Goal: Information Seeking & Learning: Check status

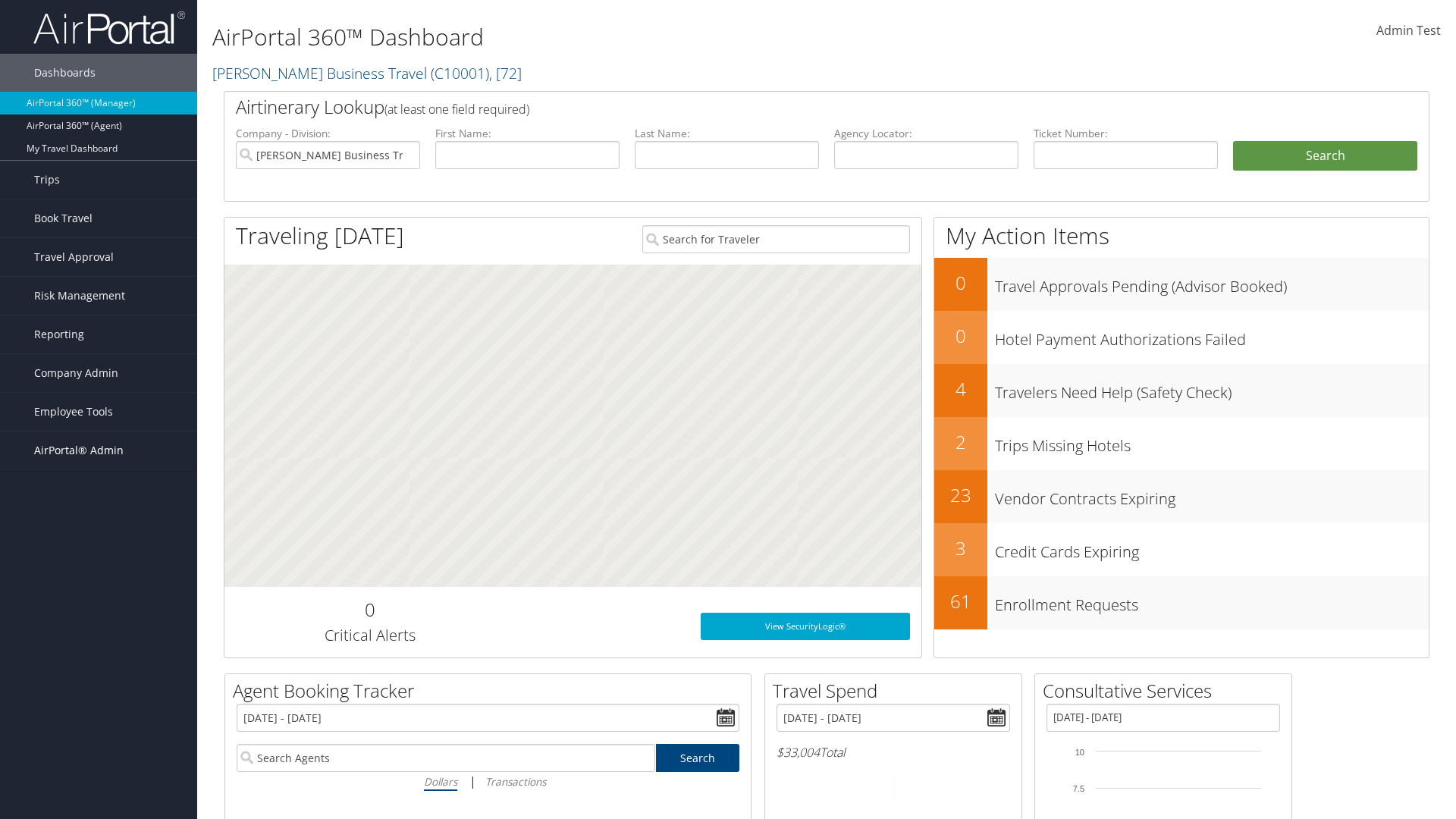
click at [98, 451] on span "AirPortal® Admin" at bounding box center [79, 451] width 90 height 38
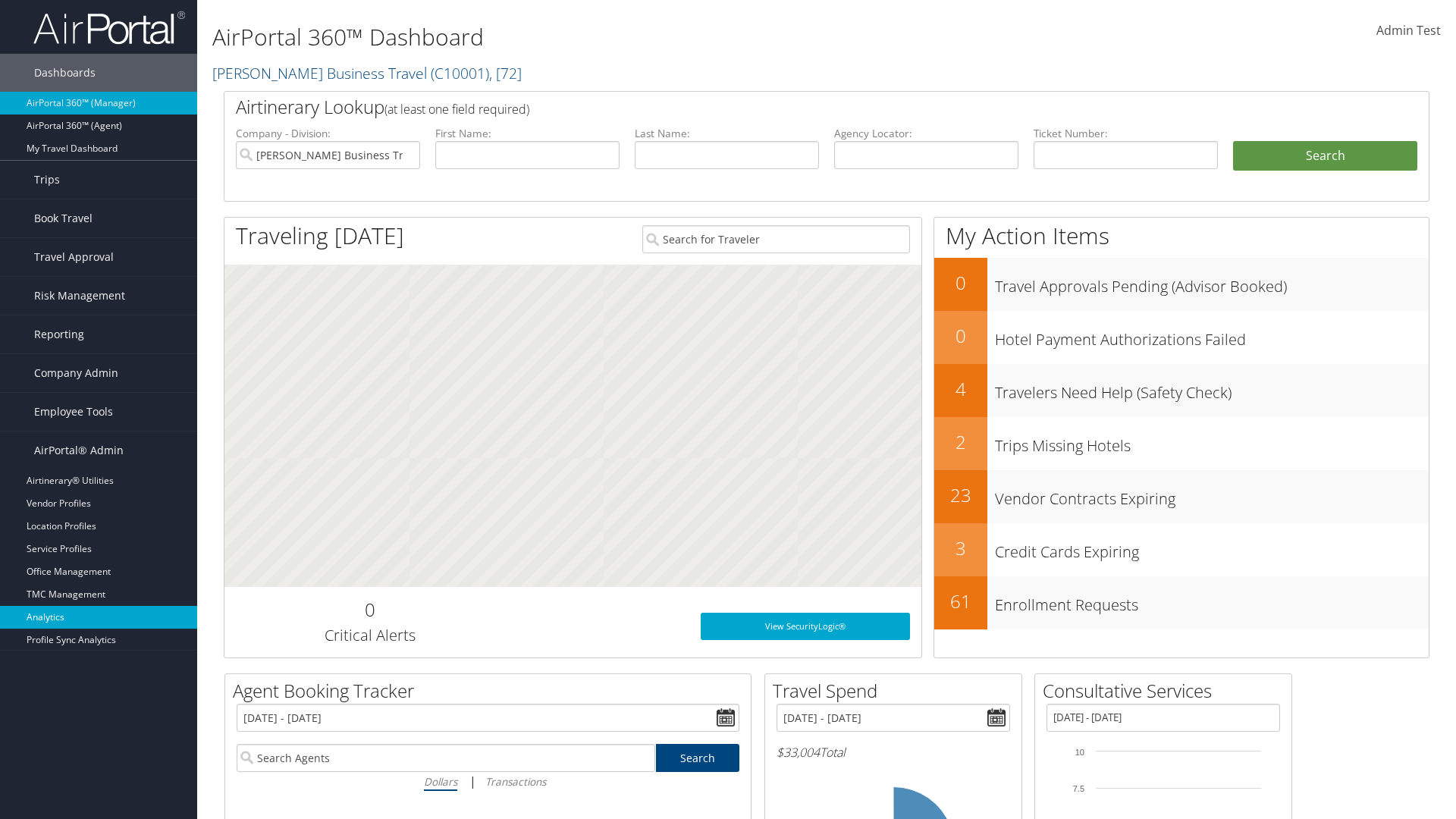
click at [98, 617] on link "Analytics" at bounding box center [98, 617] width 197 height 22
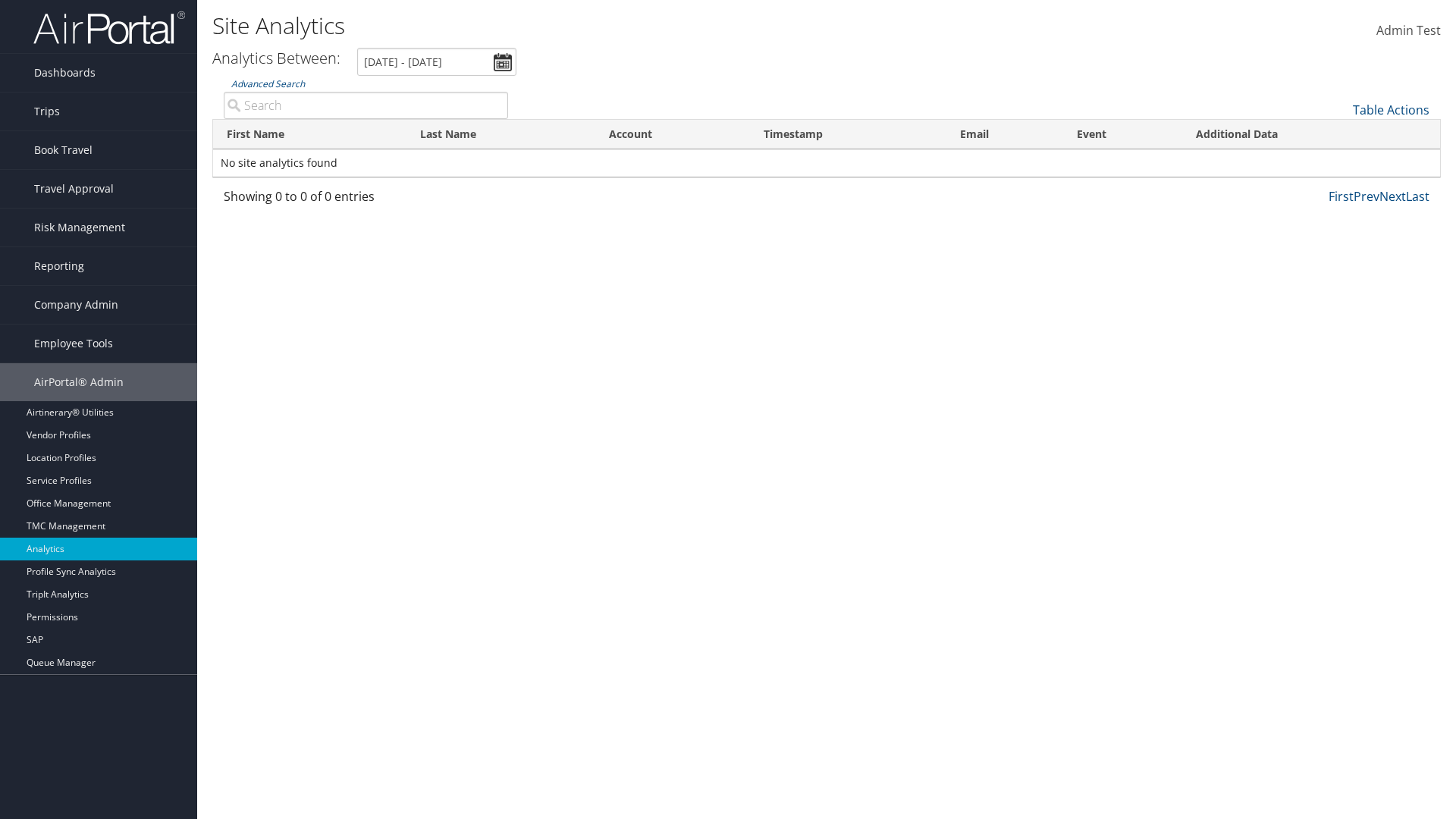
click at [267, 83] on link "Advanced Search" at bounding box center [267, 84] width 74 height 13
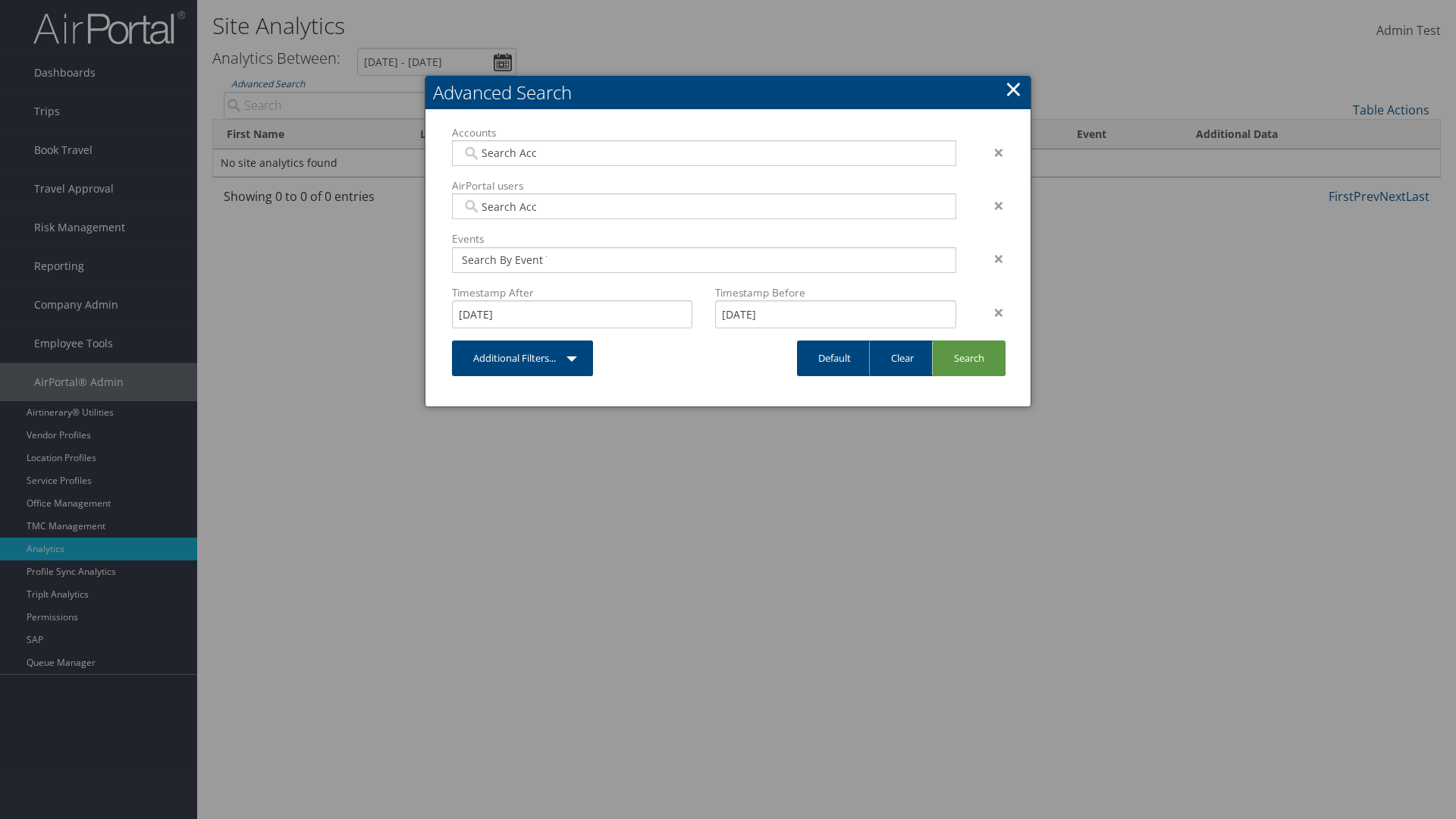
click at [1013, 89] on link "×" at bounding box center [1013, 89] width 18 height 30
click at [991, 311] on div "×" at bounding box center [991, 312] width 48 height 18
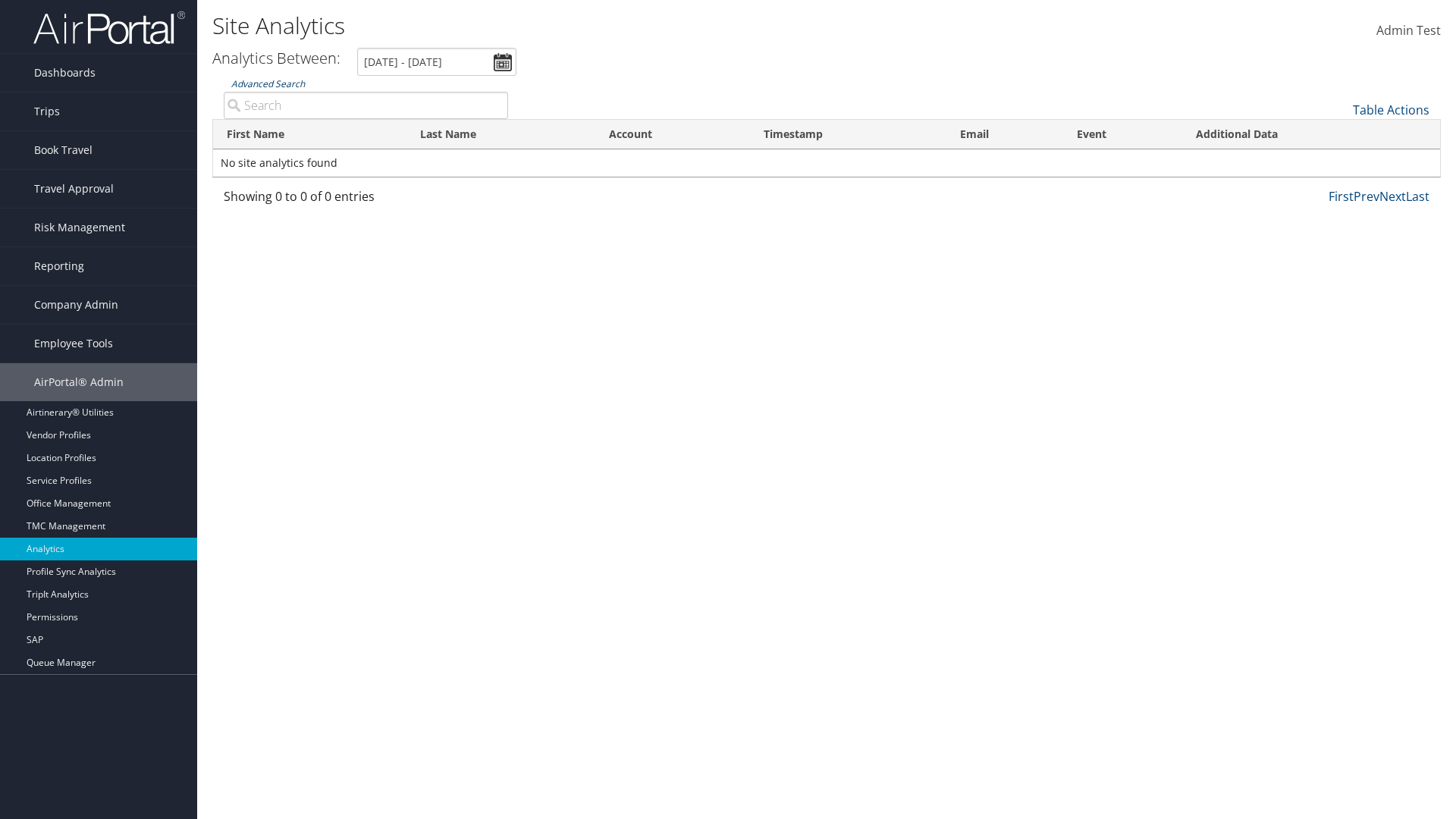
click at [267, 83] on link "Advanced Search" at bounding box center [267, 84] width 74 height 13
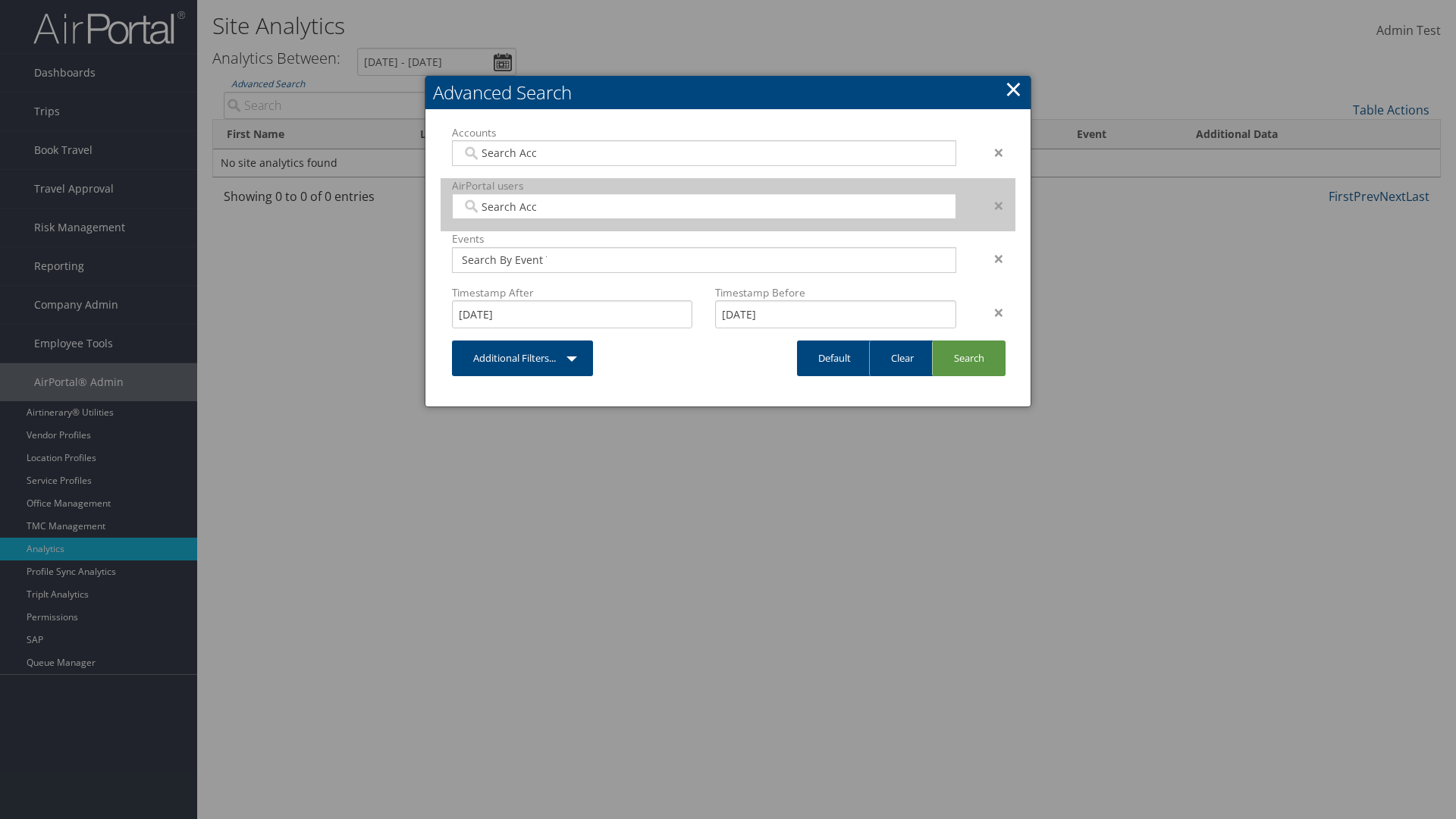
click at [505, 207] on input "search" at bounding box center [504, 207] width 85 height 15
type input "Wanda Download"
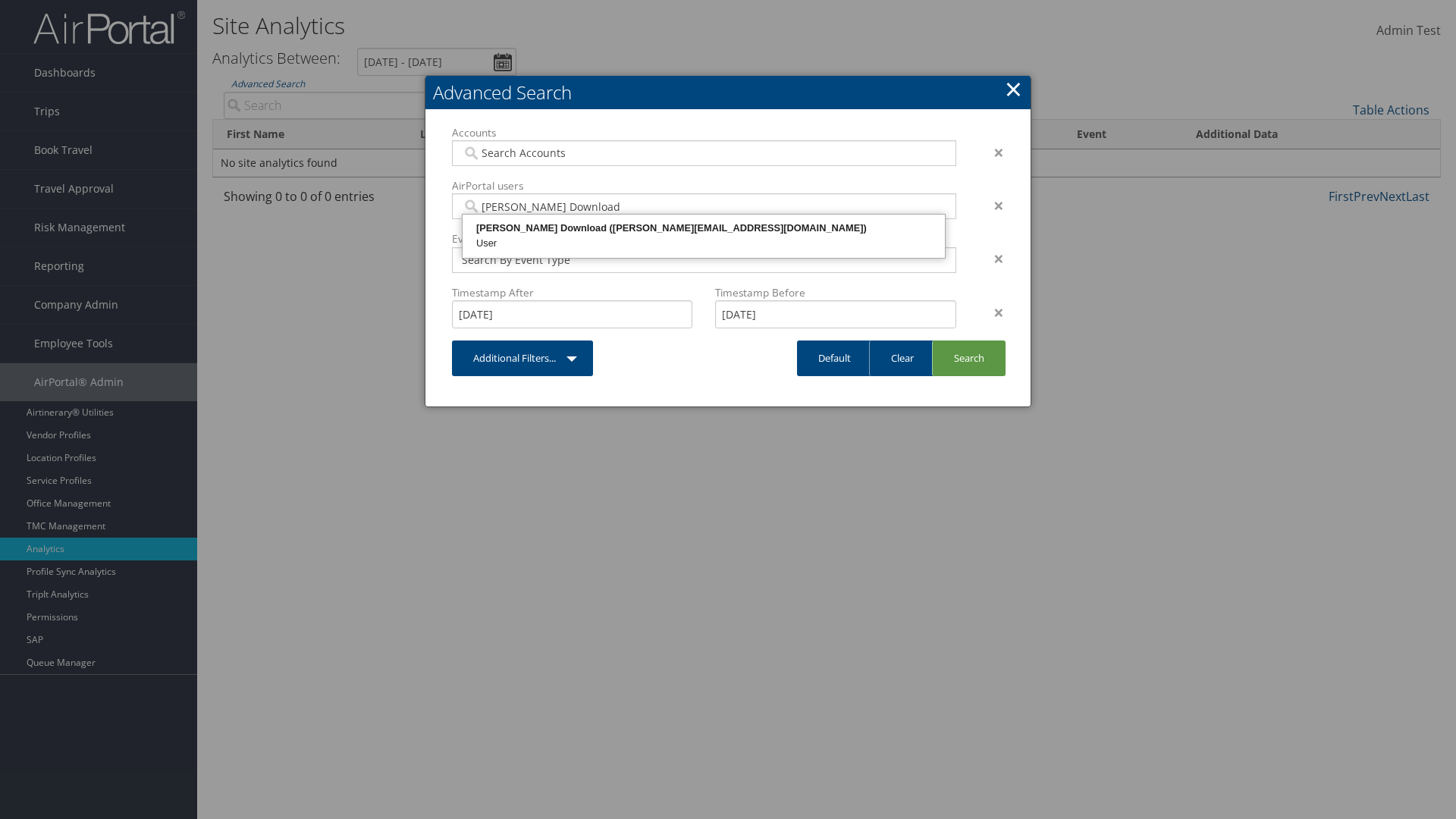
click at [704, 228] on div "Wanda Download (wanda@test868356.com)" at bounding box center [703, 228] width 478 height 15
type input "868356"
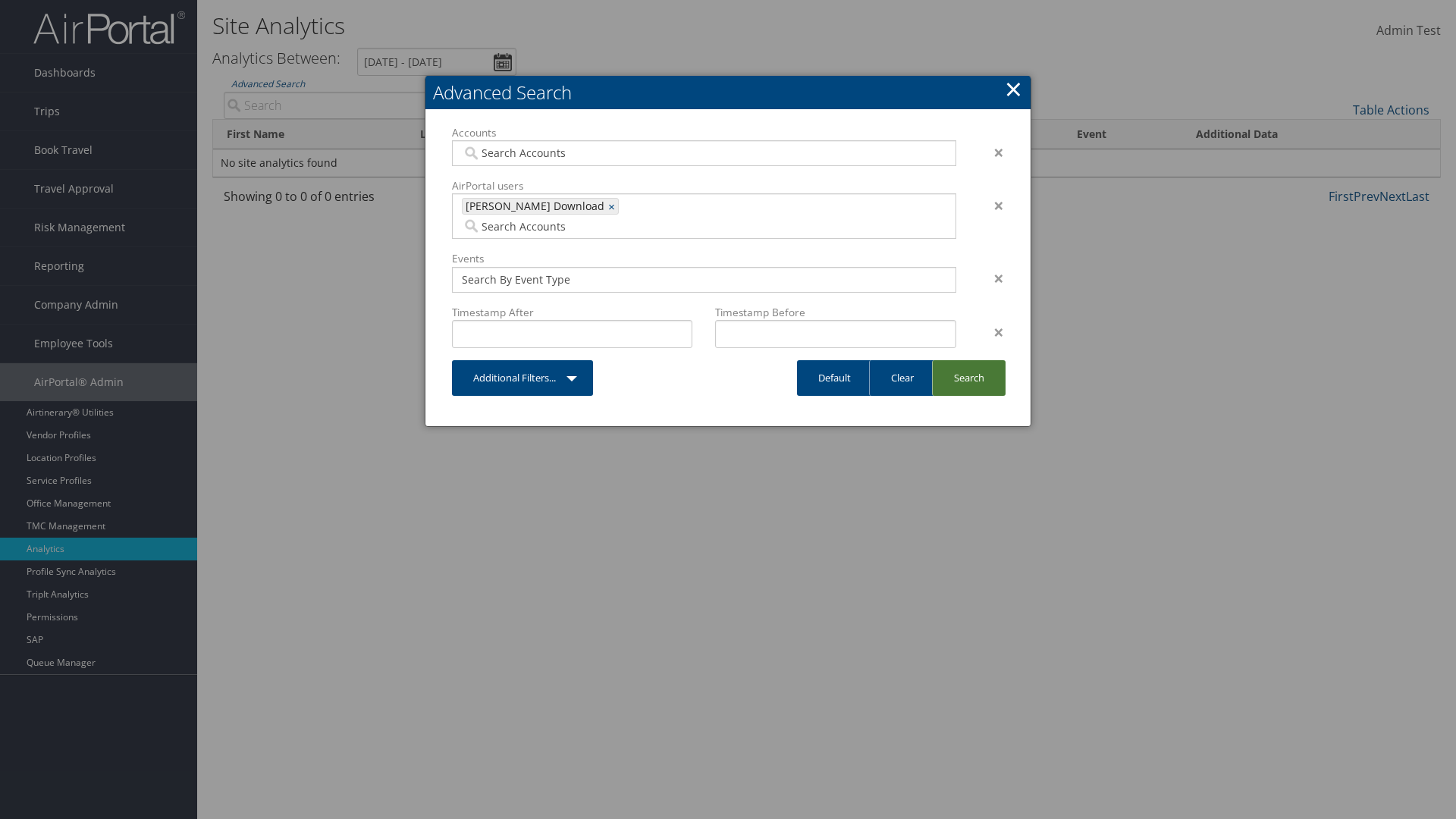
click at [968, 360] on link "Search" at bounding box center [968, 378] width 74 height 36
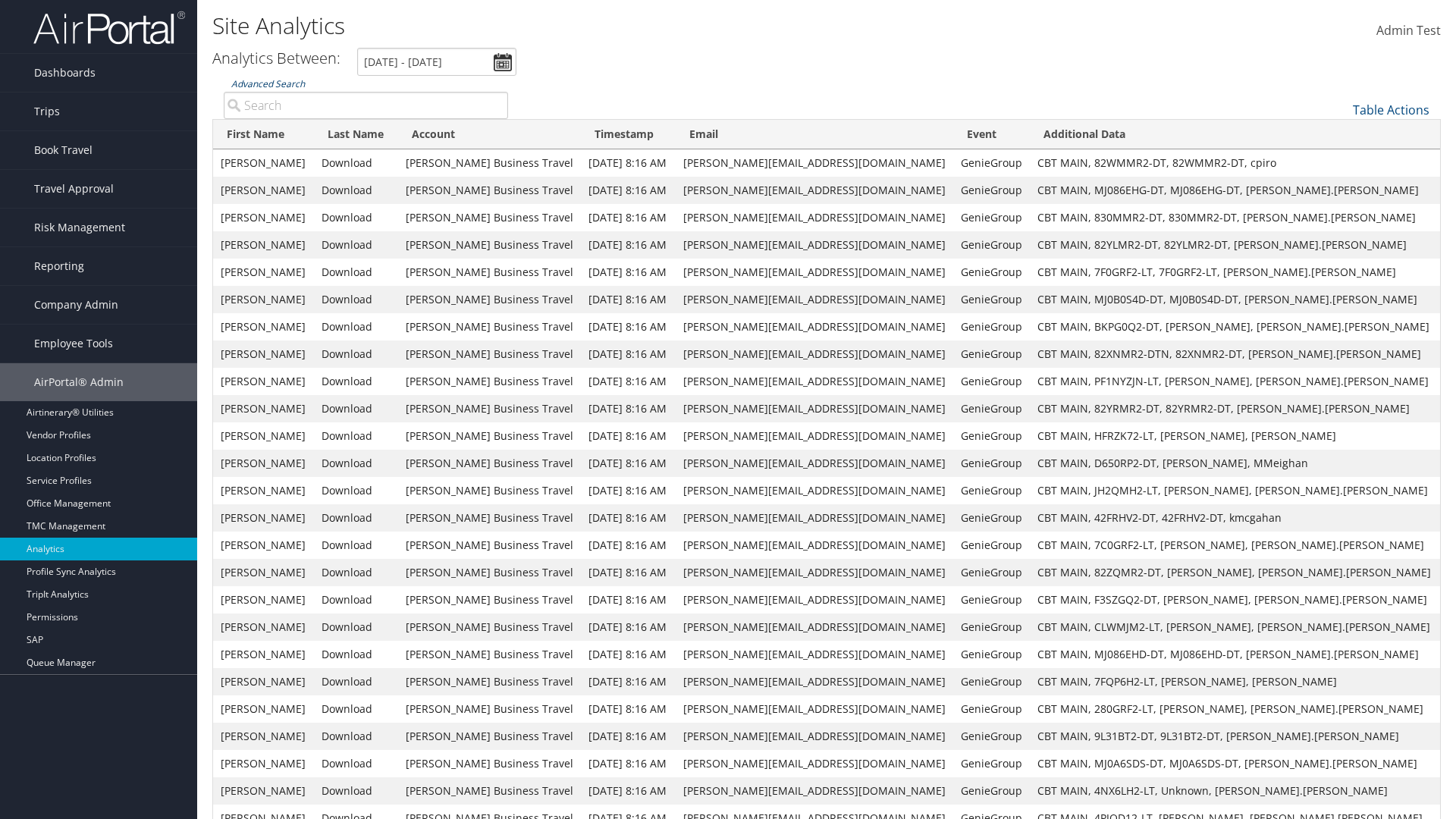
click at [267, 83] on link "Advanced Search" at bounding box center [267, 84] width 74 height 13
